Goal: Answer question/provide support

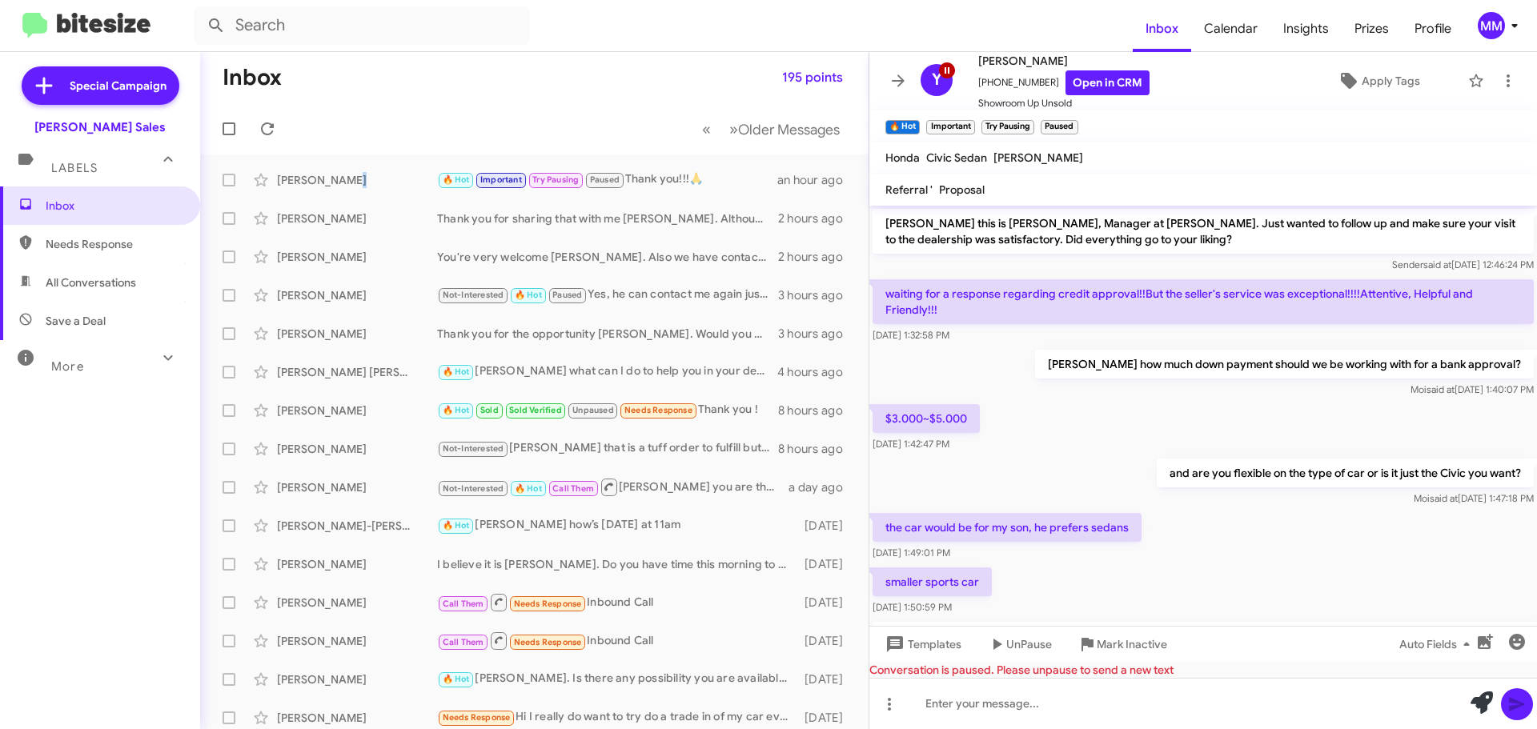
scroll to position [1735, 0]
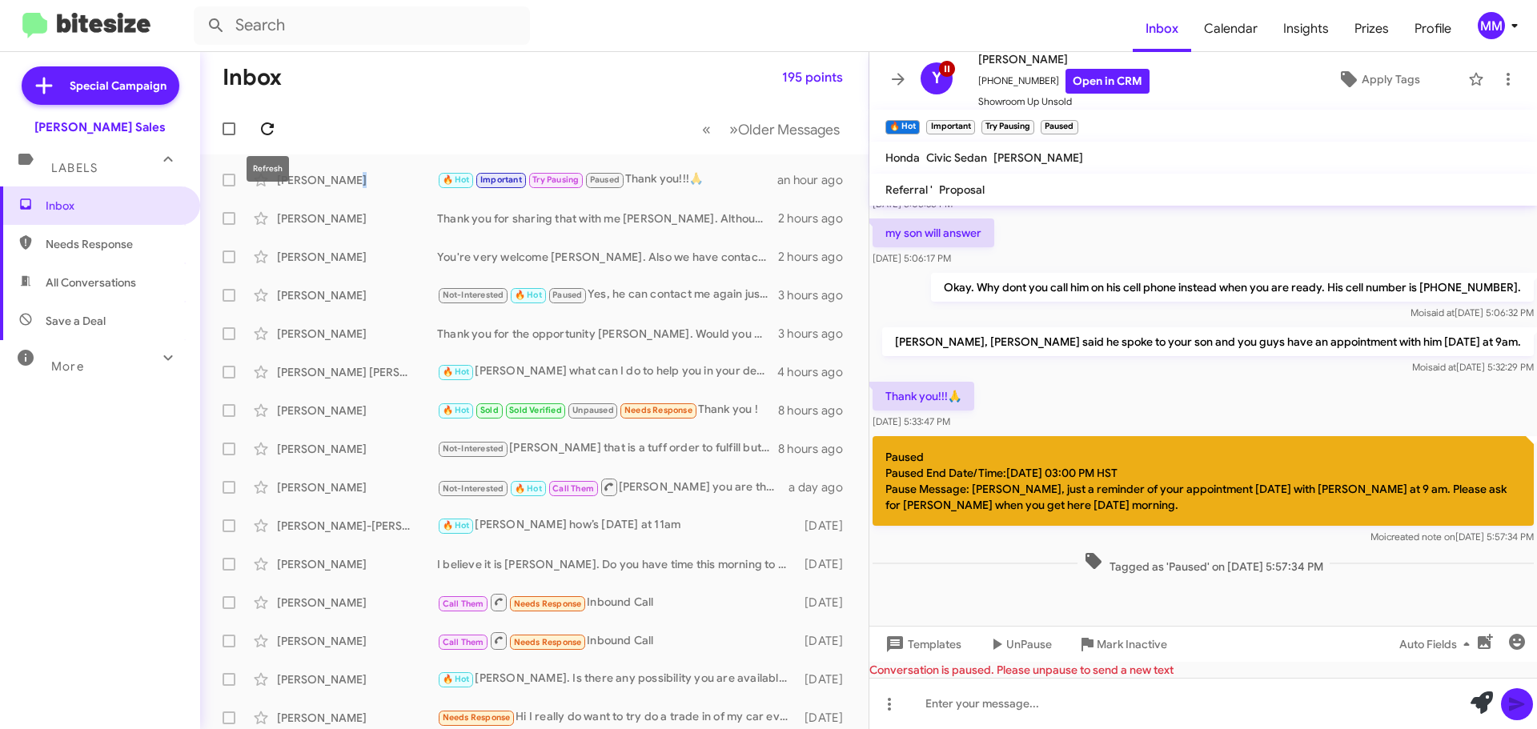
click at [268, 126] on icon at bounding box center [267, 128] width 19 height 19
click at [267, 130] on icon at bounding box center [267, 128] width 19 height 19
click at [111, 248] on span "Needs Response" at bounding box center [114, 244] width 136 height 16
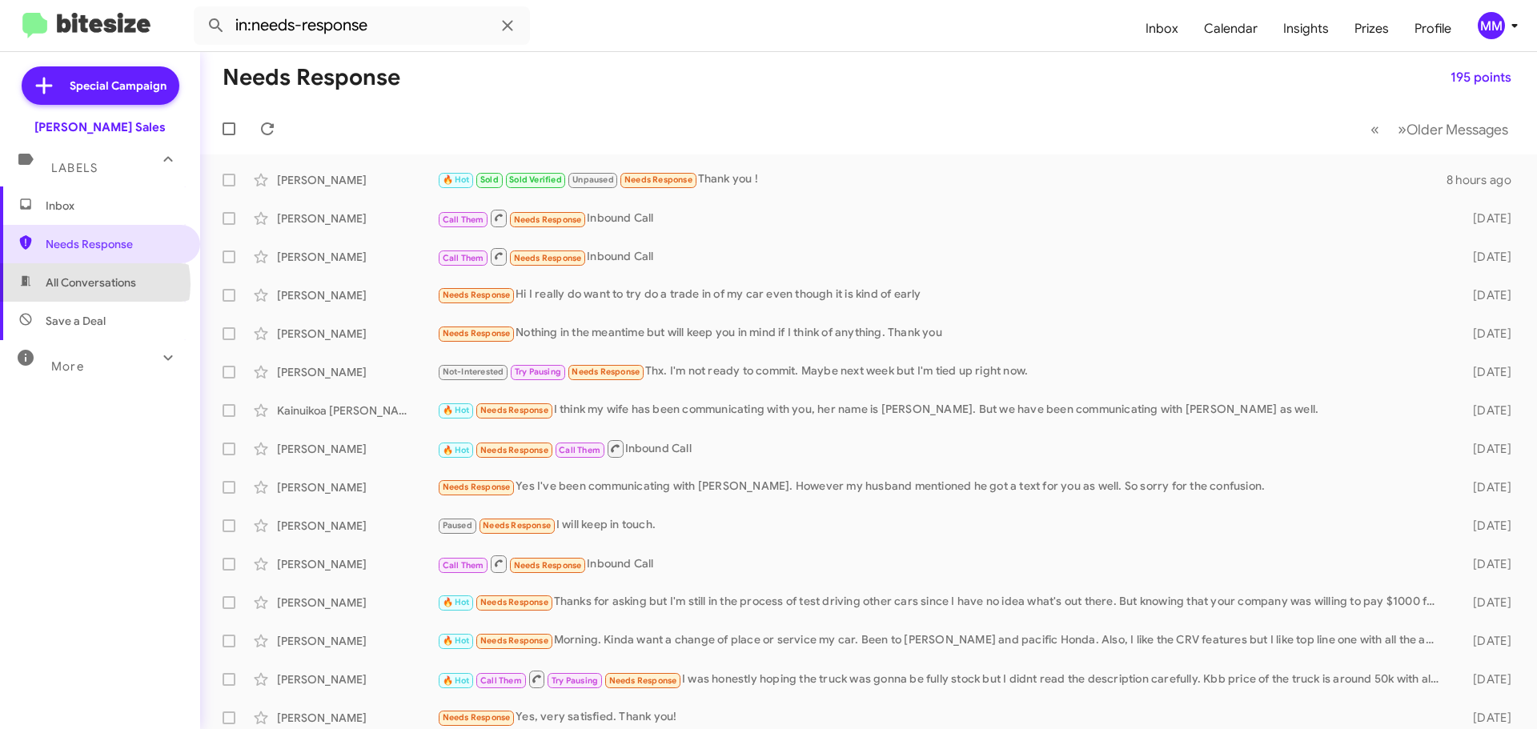
click at [92, 283] on span "All Conversations" at bounding box center [91, 283] width 90 height 16
type input "in:all-conversations"
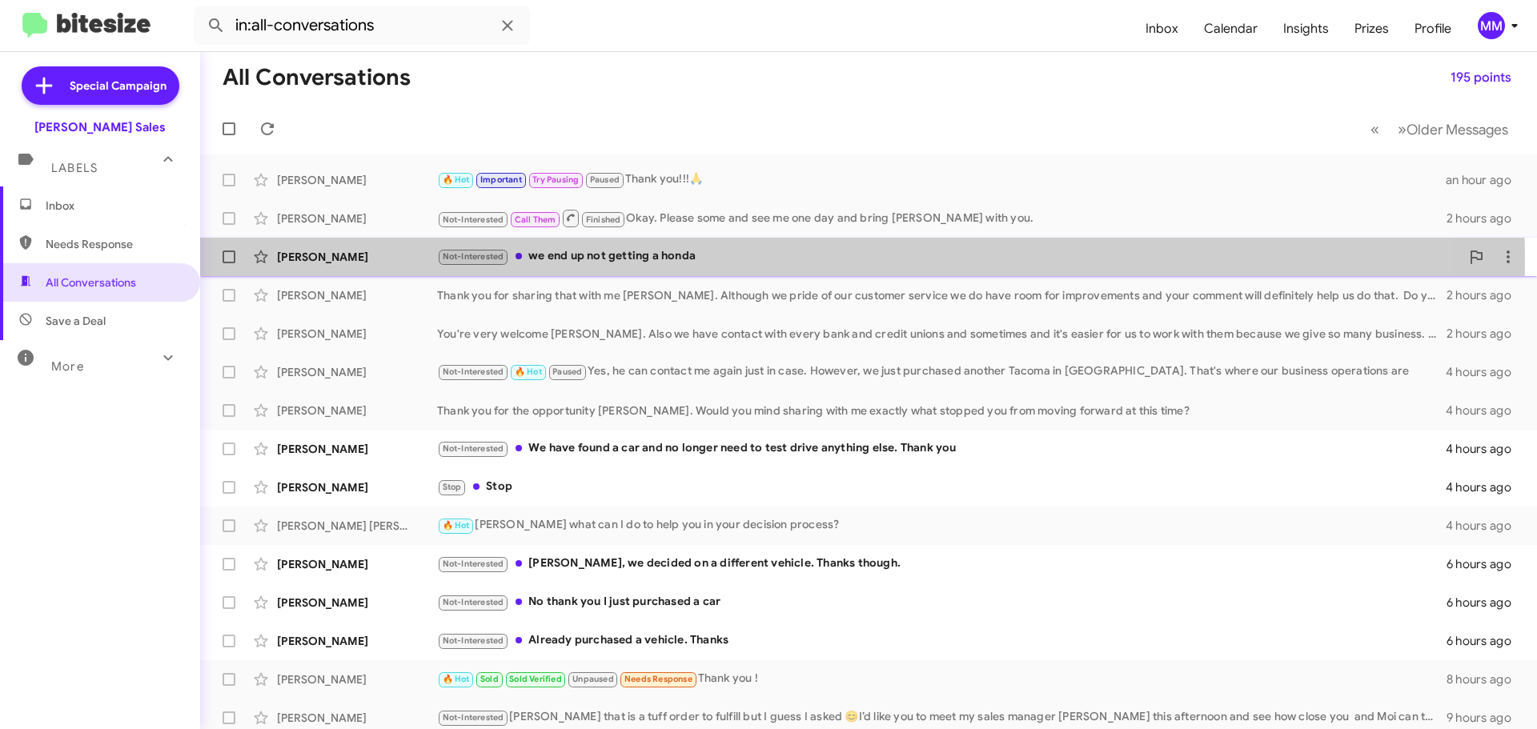
click at [371, 260] on div "[PERSON_NAME]" at bounding box center [357, 257] width 160 height 16
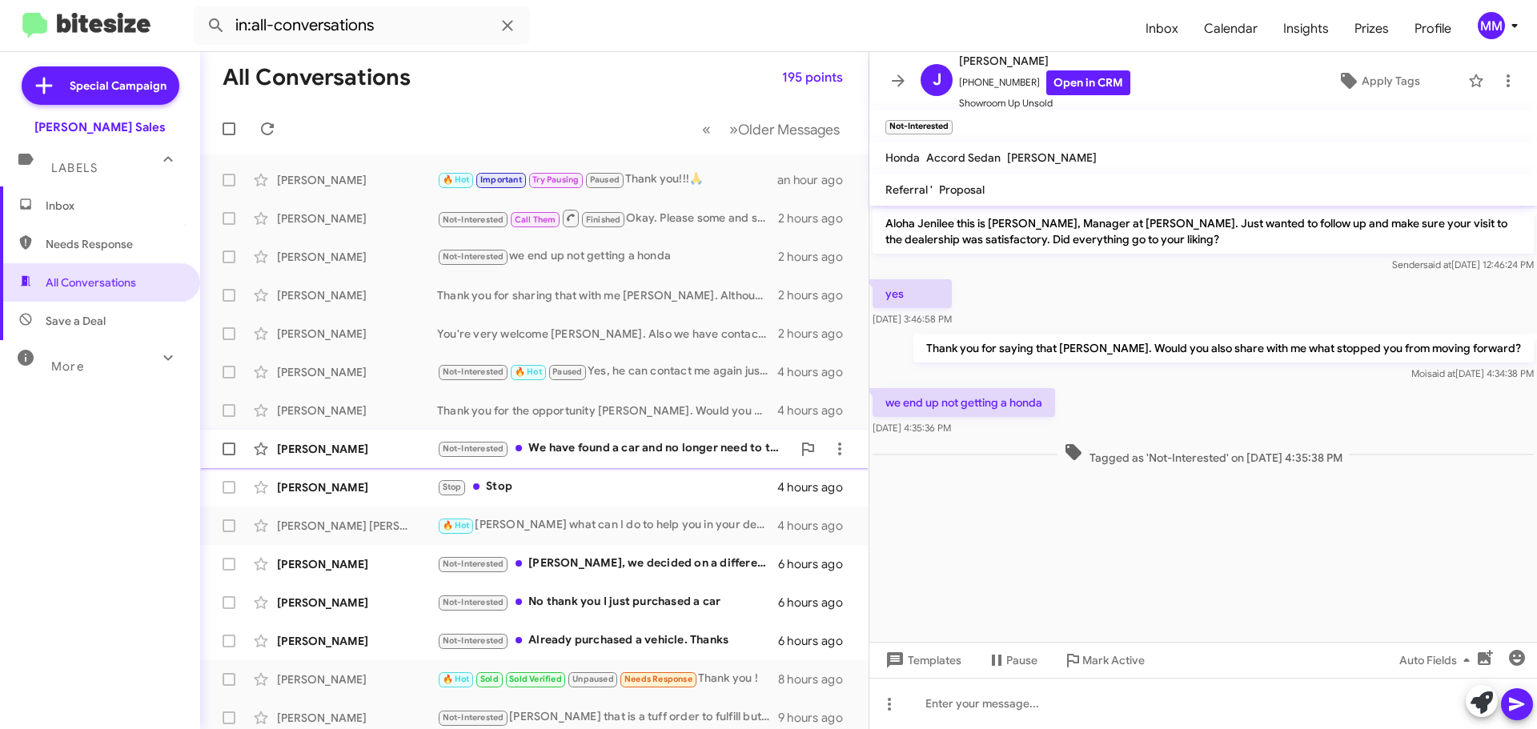
click at [596, 443] on div "Not-Interested We have found a car and no longer need to test drive anything el…" at bounding box center [614, 448] width 355 height 18
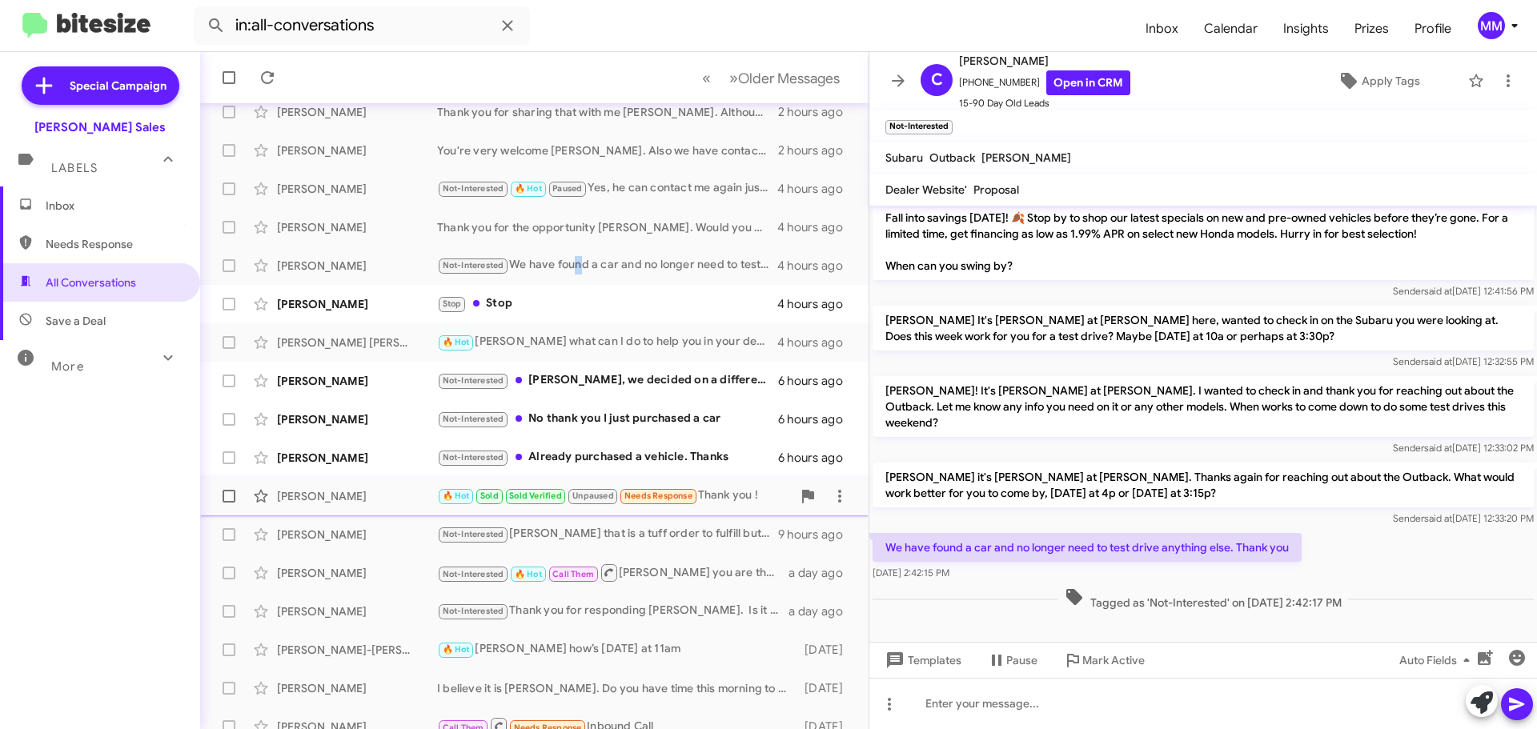
scroll to position [200, 0]
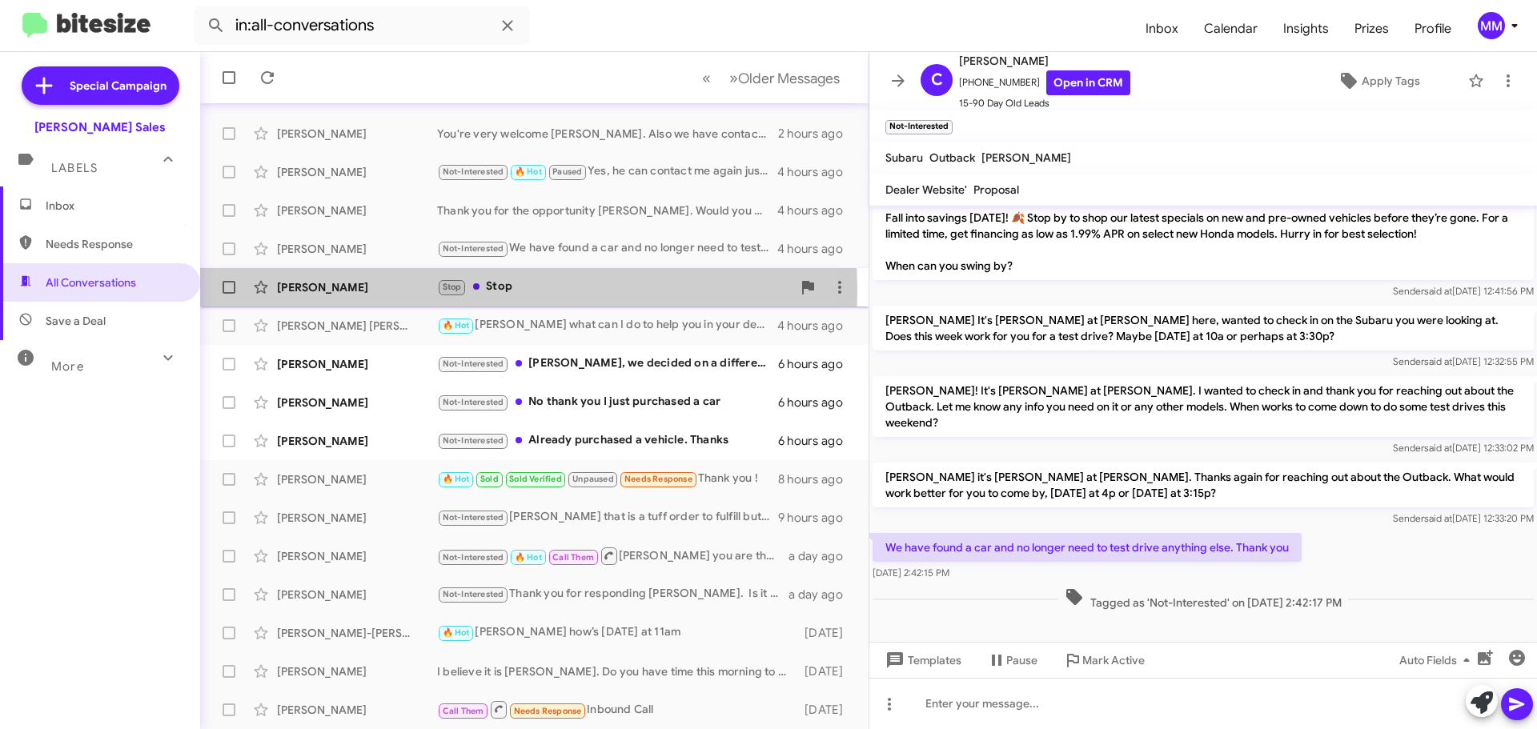
click at [339, 290] on div "[PERSON_NAME]" at bounding box center [357, 287] width 160 height 16
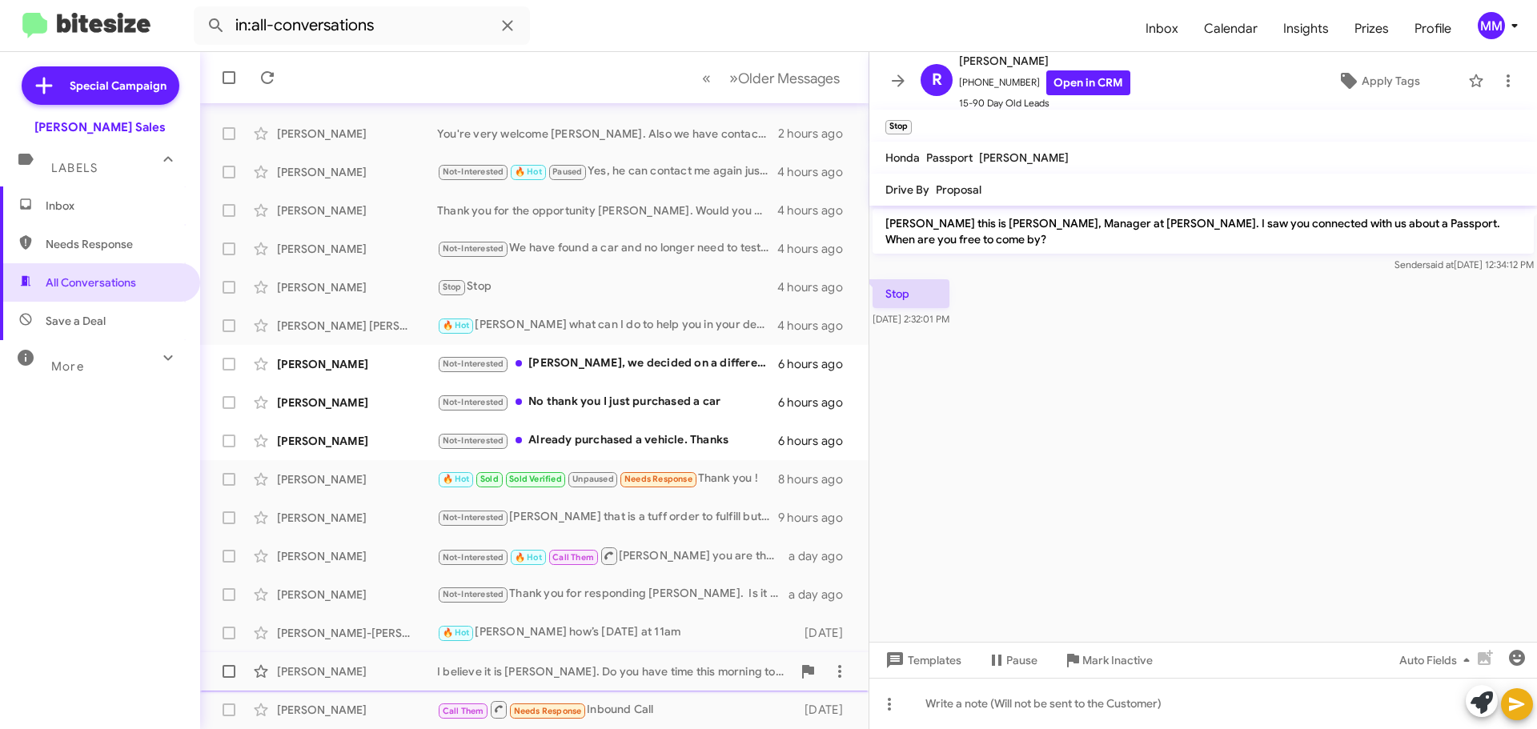
click at [1096, 663] on span "Mark Inactive" at bounding box center [1117, 660] width 70 height 29
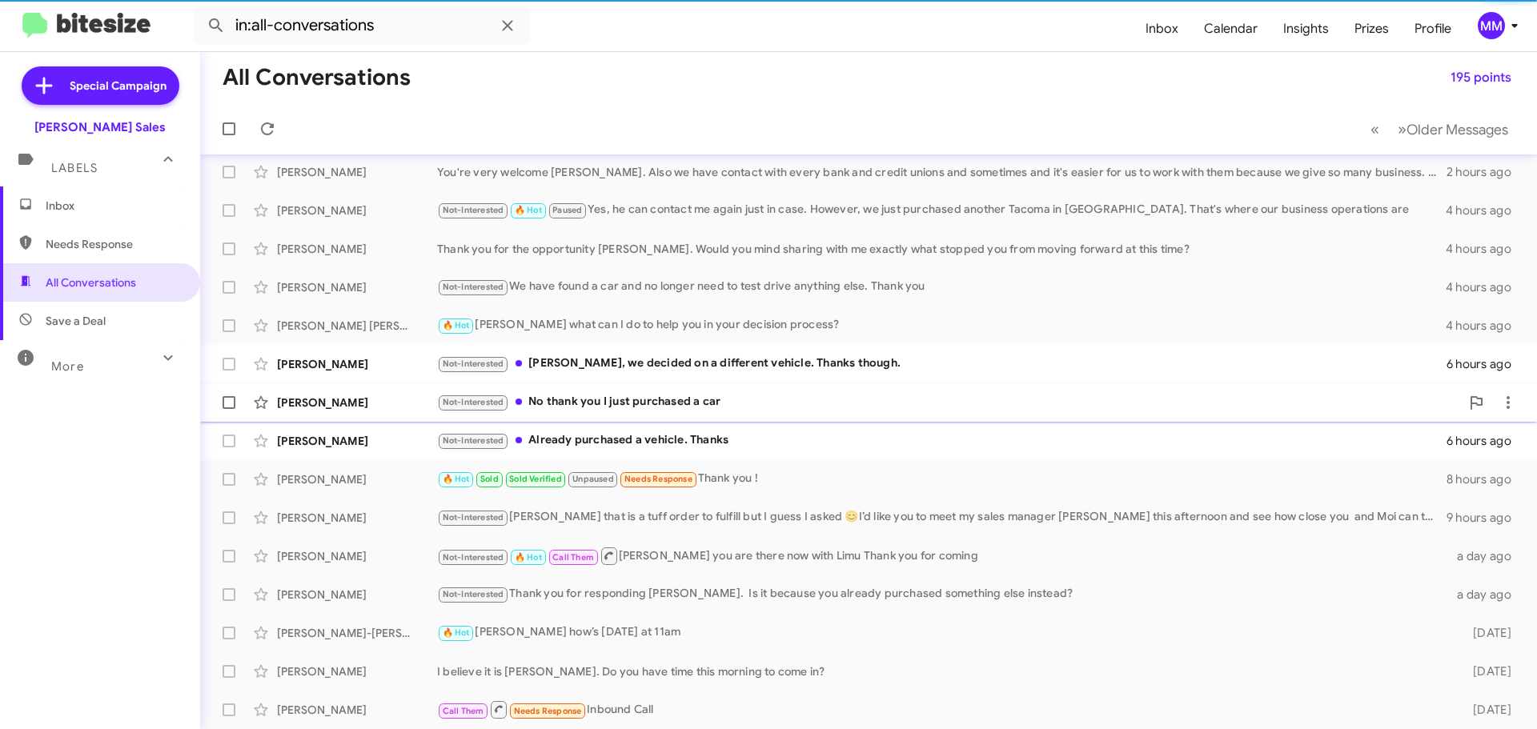
scroll to position [162, 0]
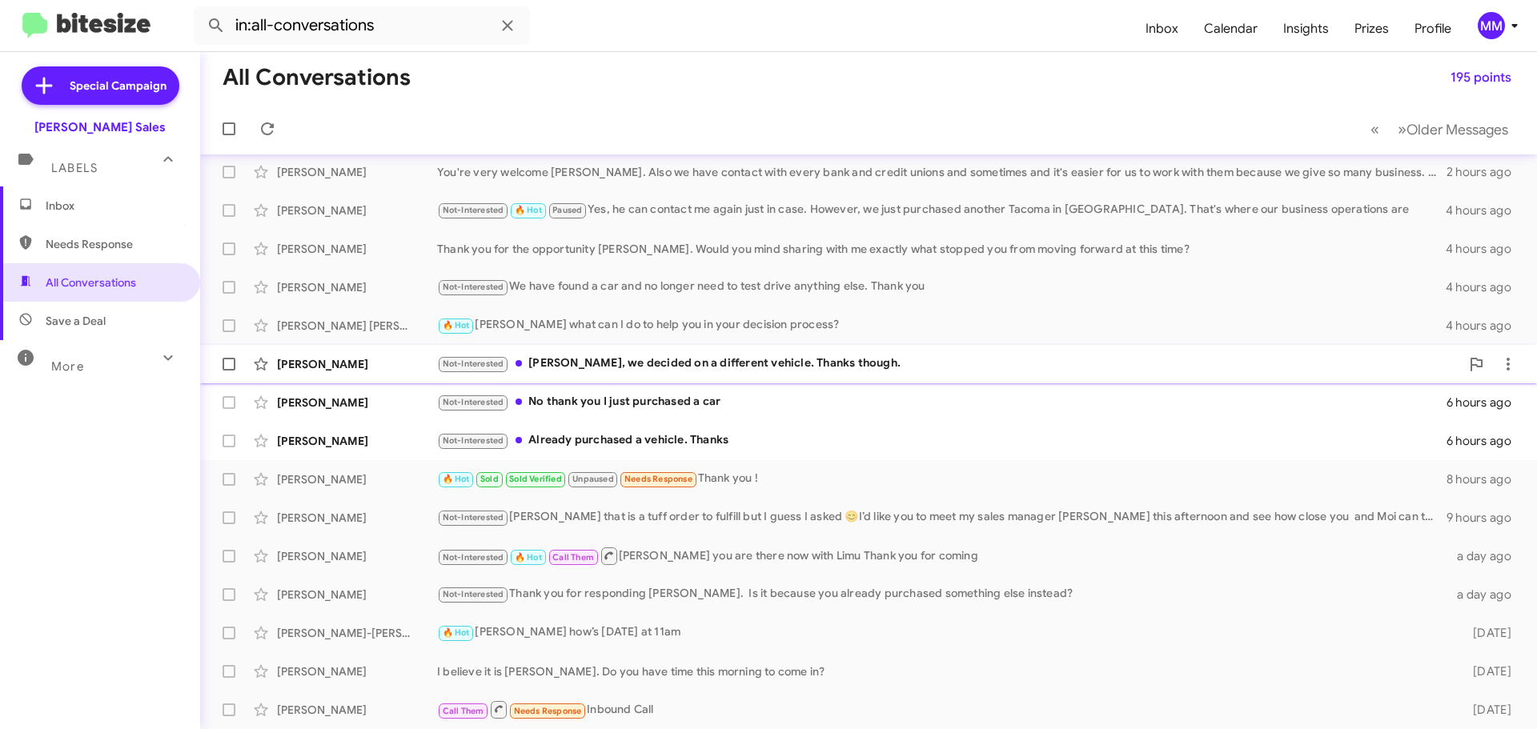
click at [714, 357] on div "Not-Interested [PERSON_NAME], we decided on a different vehicle. Thanks though." at bounding box center [948, 364] width 1023 height 18
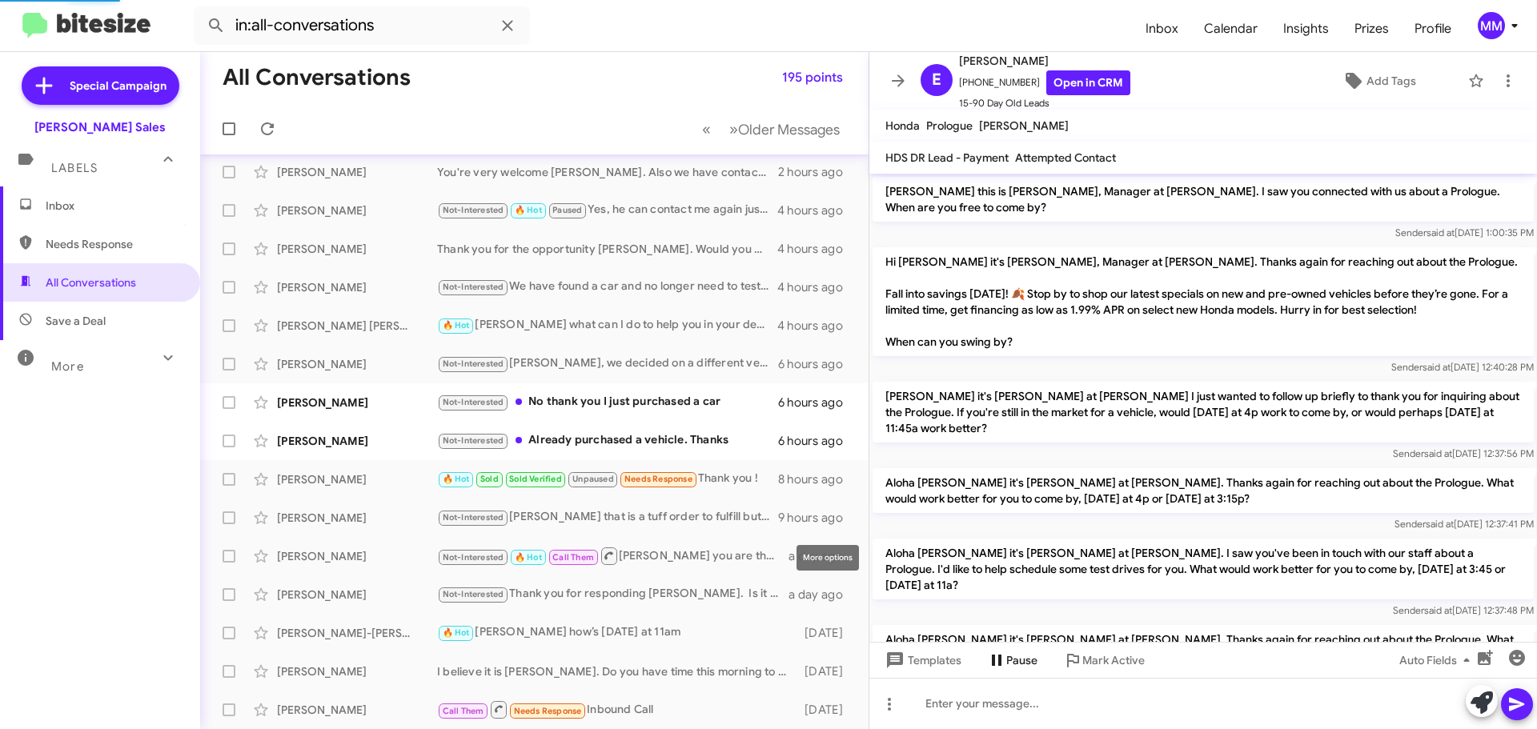
scroll to position [150, 0]
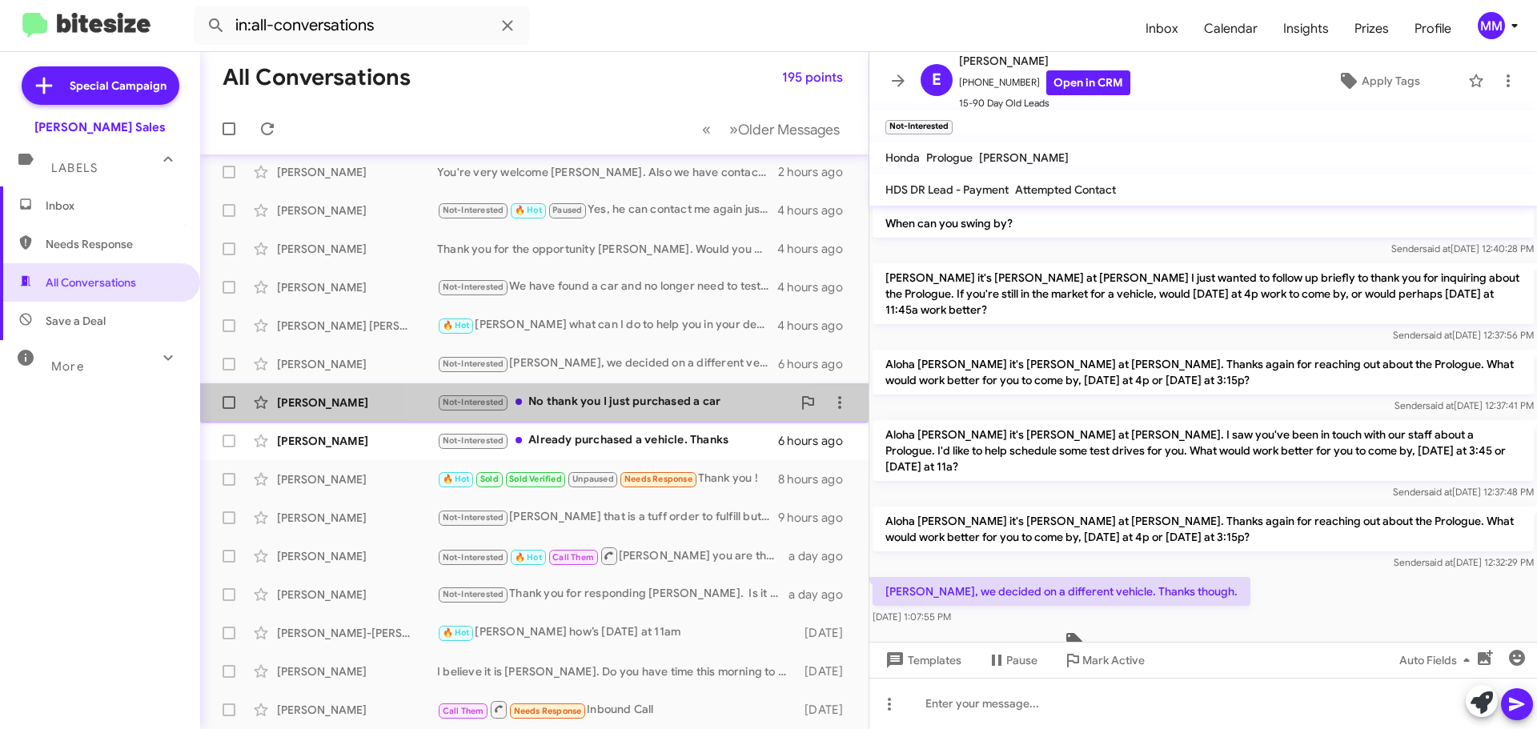
click at [628, 407] on div "Not-Interested No thank you I just purchased a car" at bounding box center [614, 402] width 355 height 18
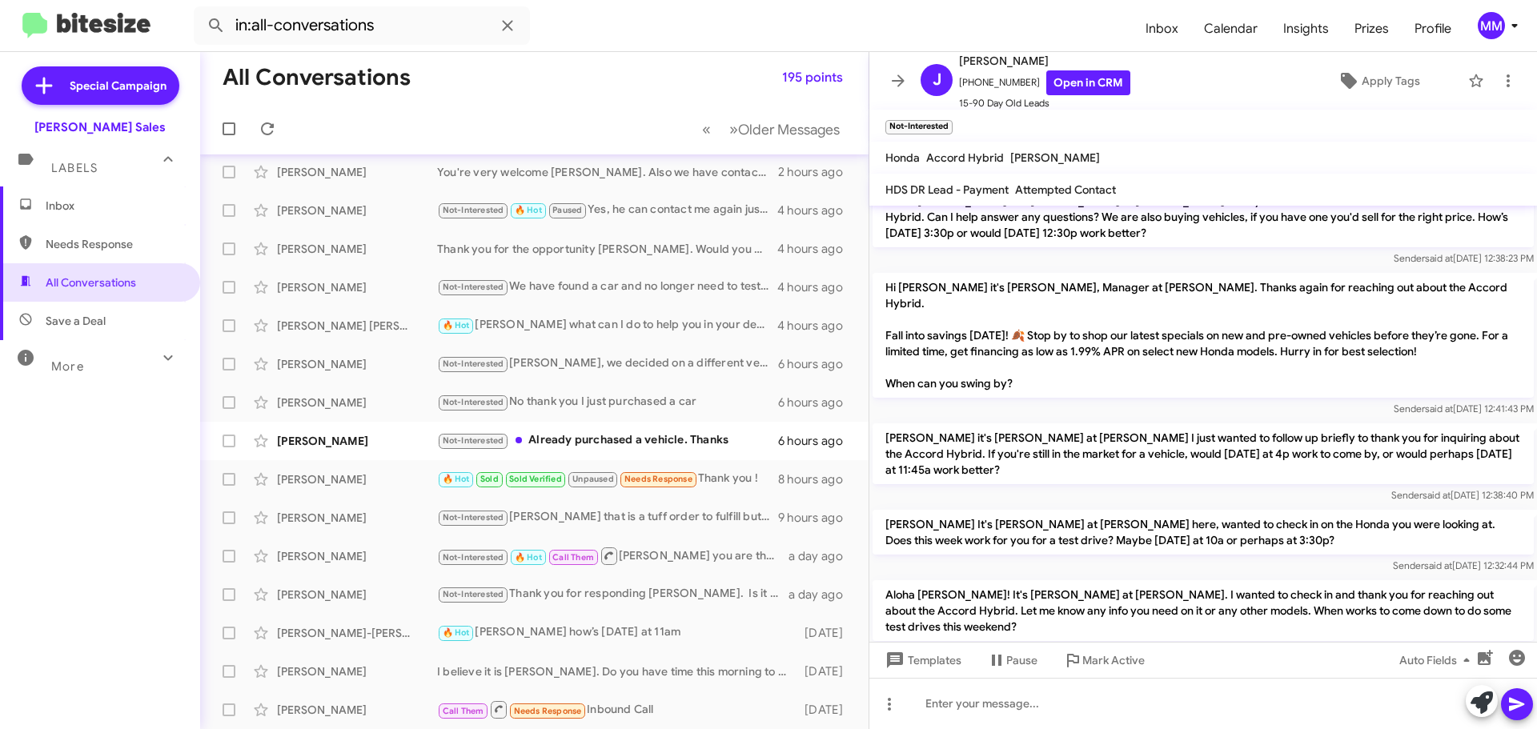
scroll to position [528, 0]
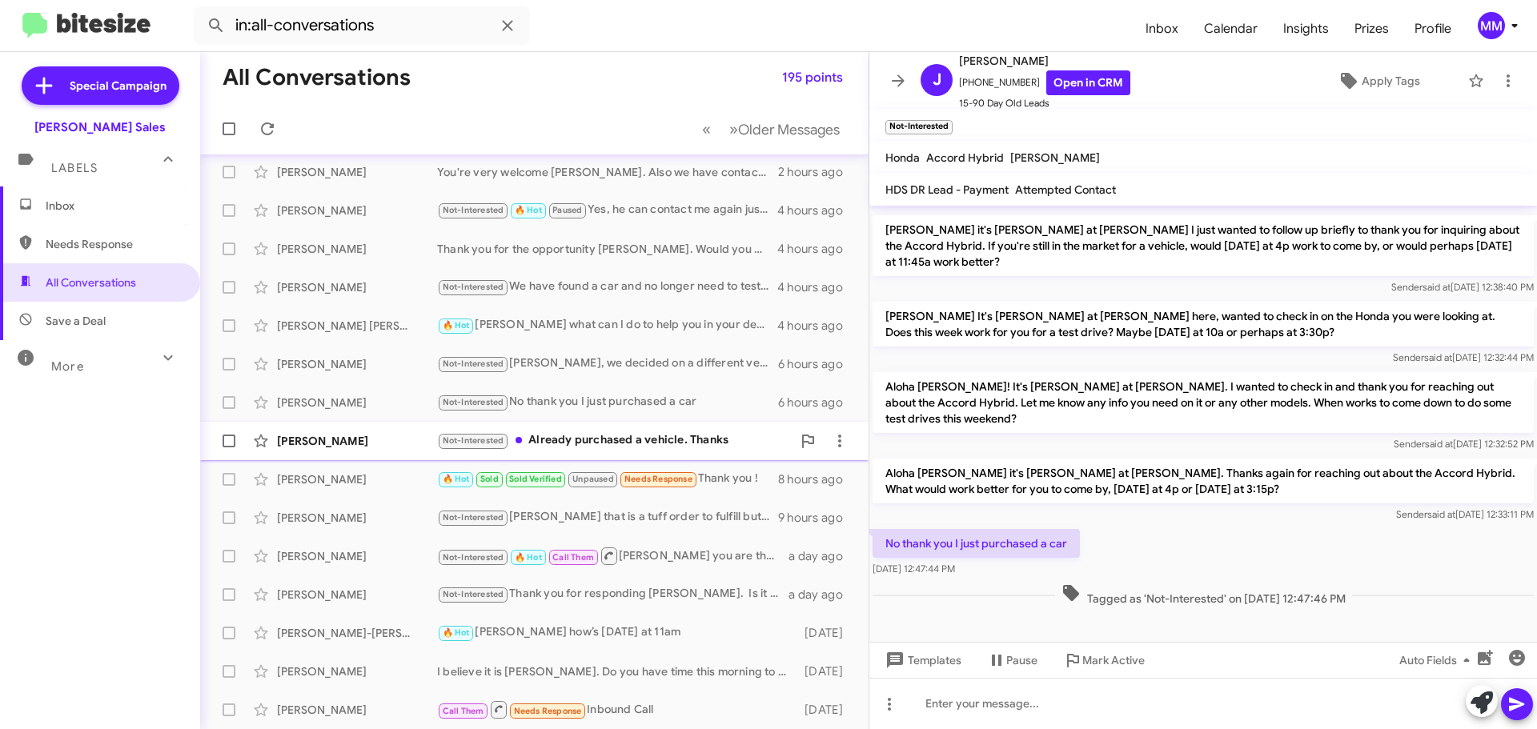
click at [565, 436] on div "Not-Interested Already purchased a vehicle. Thanks" at bounding box center [614, 440] width 355 height 18
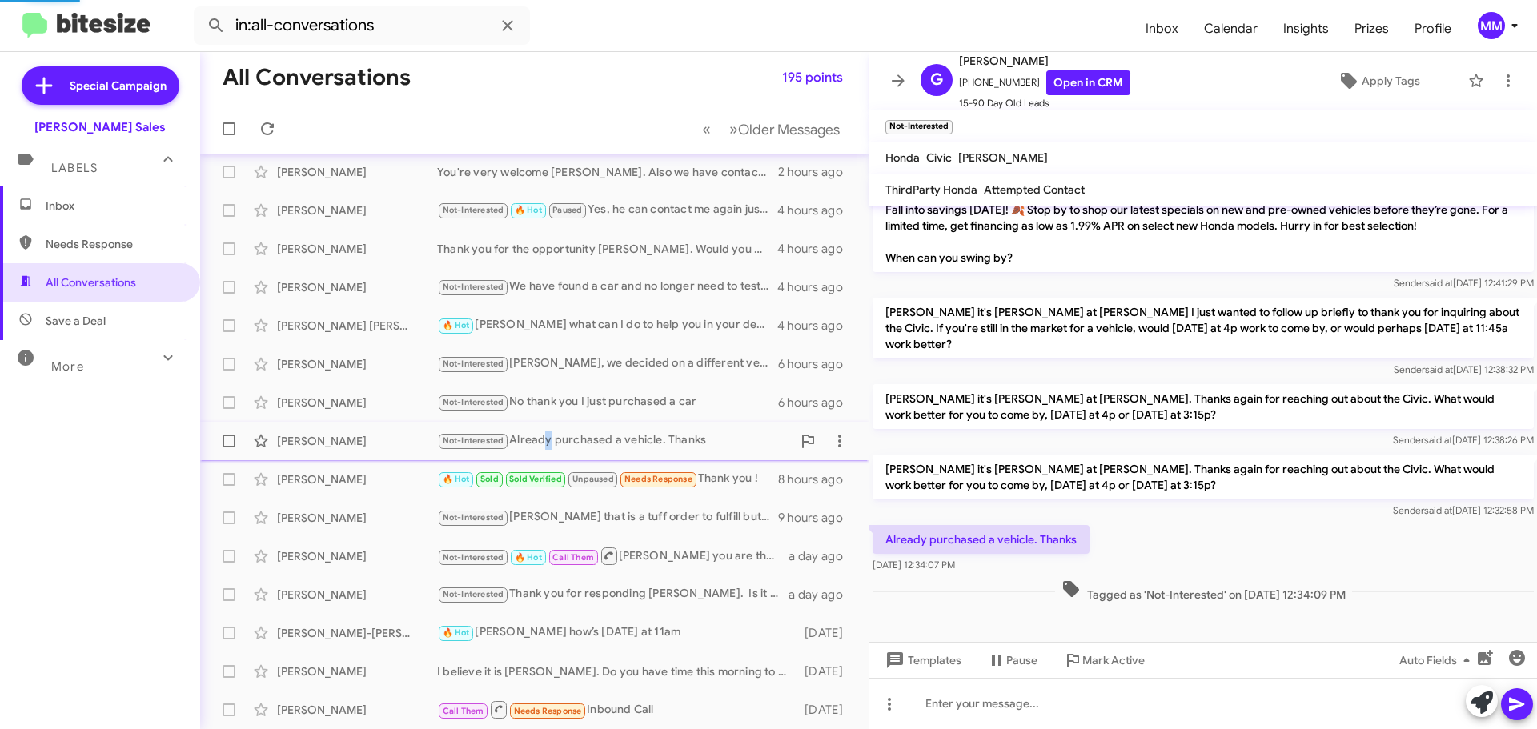
scroll to position [289, 0]
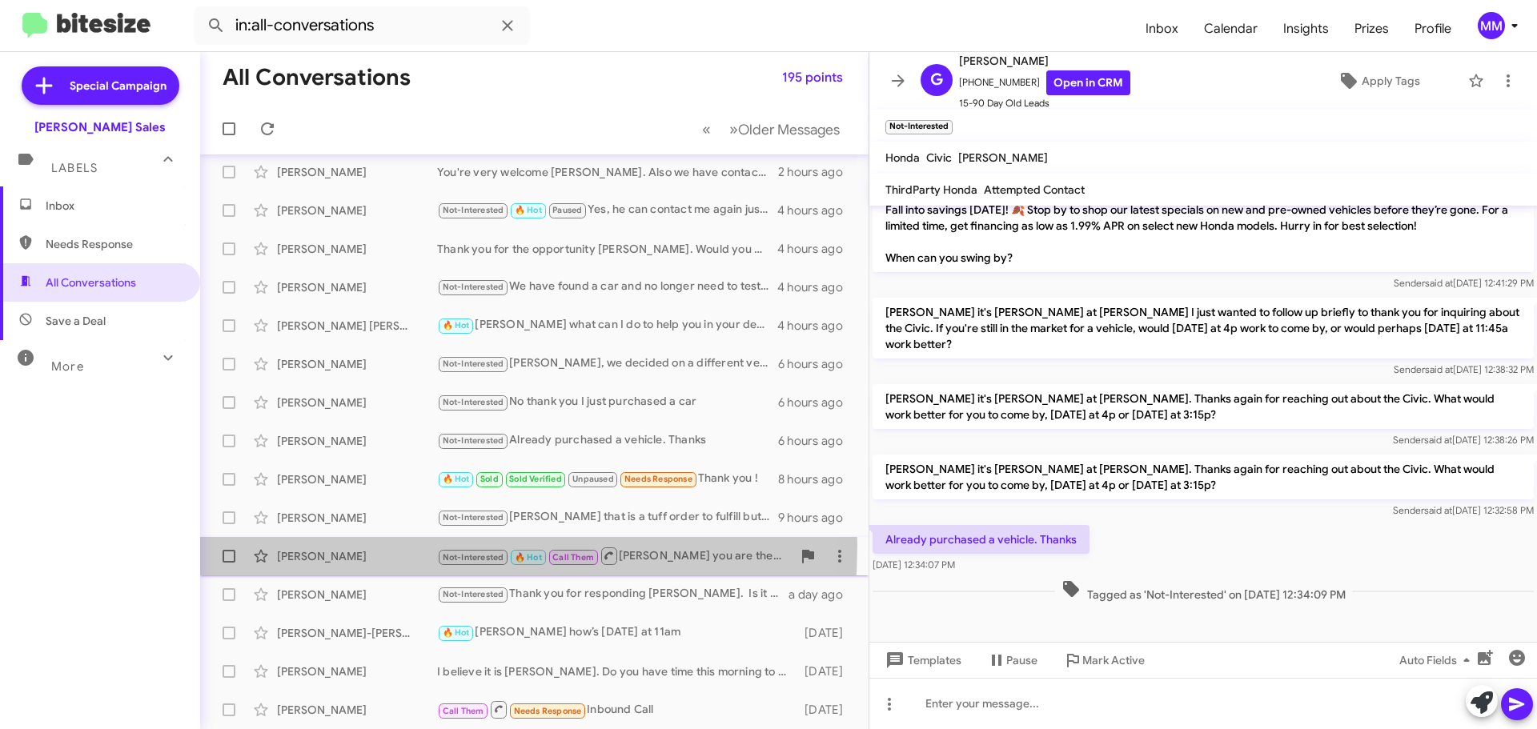
click at [338, 545] on div "[PERSON_NAME] Not-Interested 🔥 Hot Call Them [PERSON_NAME] you are there now wi…" at bounding box center [534, 556] width 643 height 32
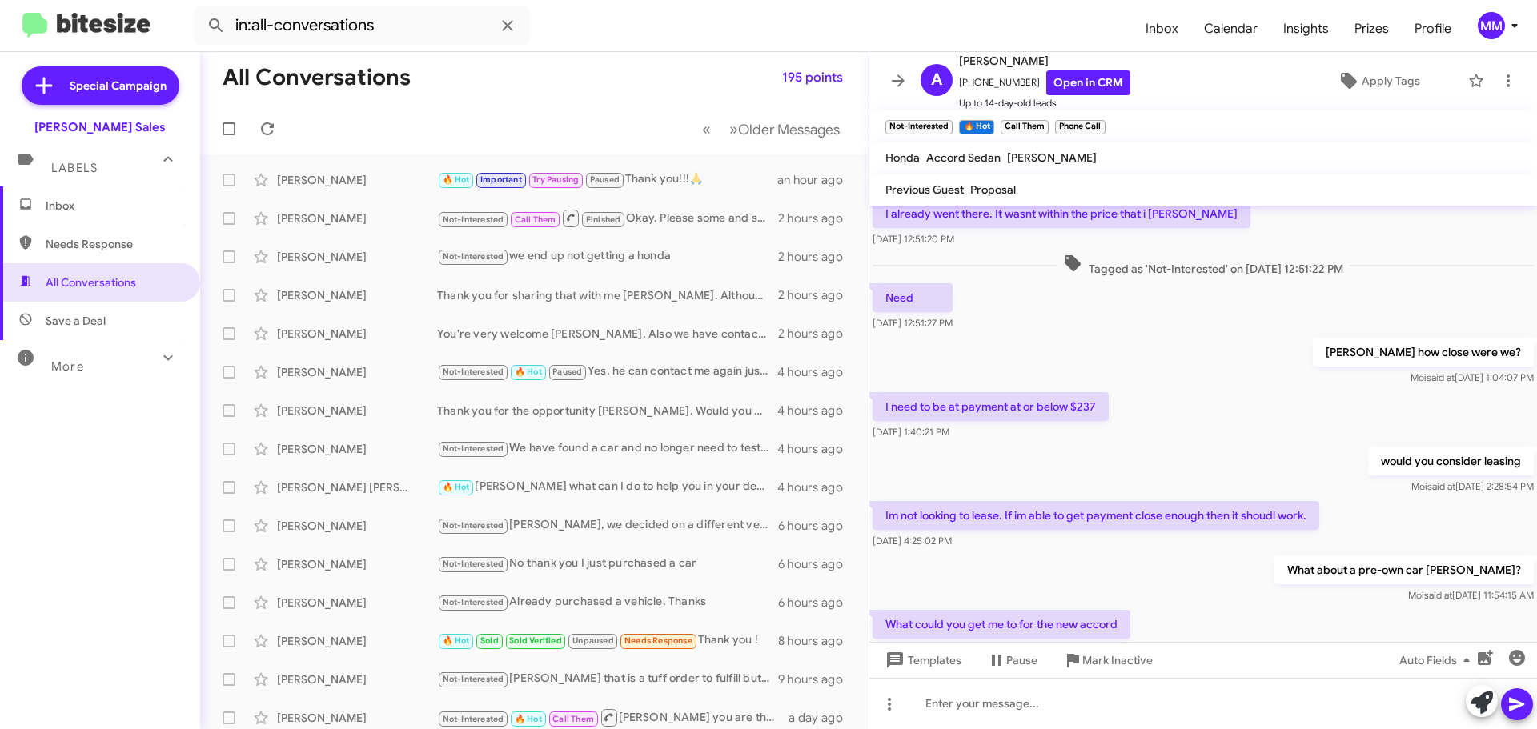
click at [88, 211] on span "Inbox" at bounding box center [114, 206] width 136 height 16
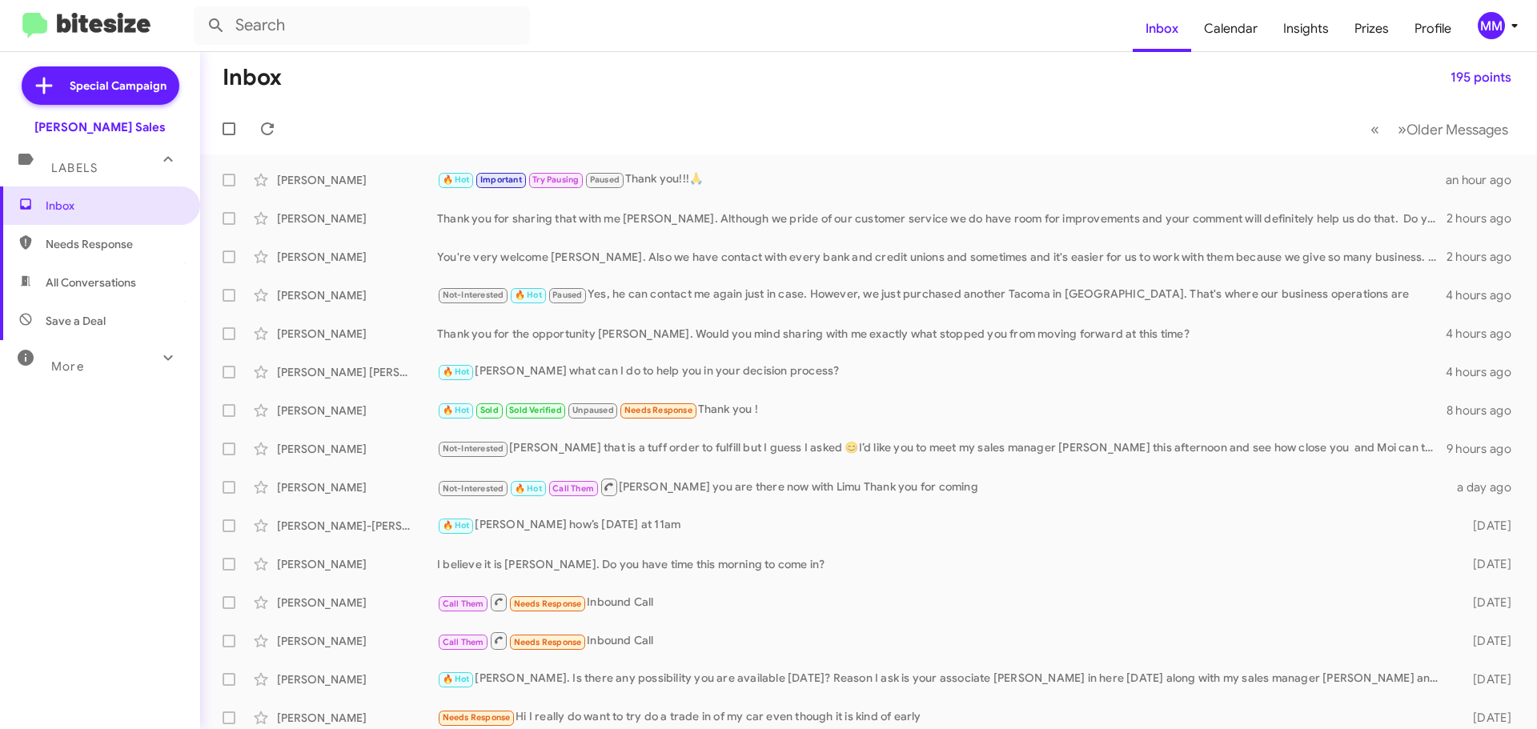
click at [91, 248] on span "Needs Response" at bounding box center [114, 244] width 136 height 16
type input "in:needs-response"
